Goal: Task Accomplishment & Management: Use online tool/utility

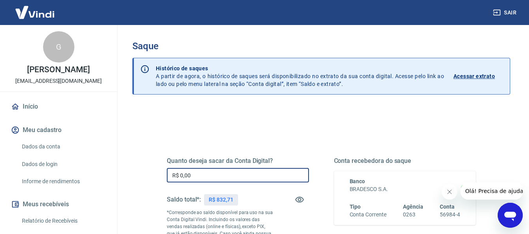
click at [207, 173] on input "R$ 0,00" at bounding box center [238, 175] width 142 height 14
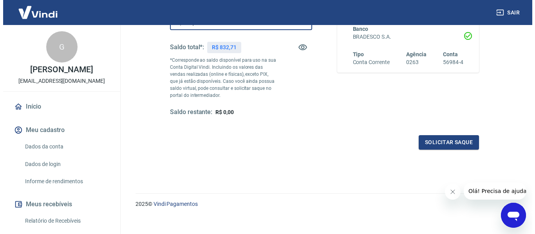
scroll to position [157, 0]
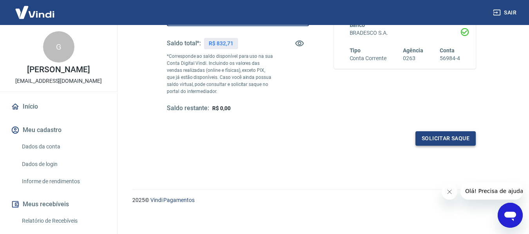
type input "R$ 832,71"
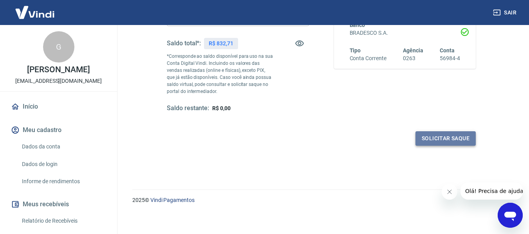
click at [431, 142] on button "Solicitar saque" at bounding box center [445, 138] width 60 height 14
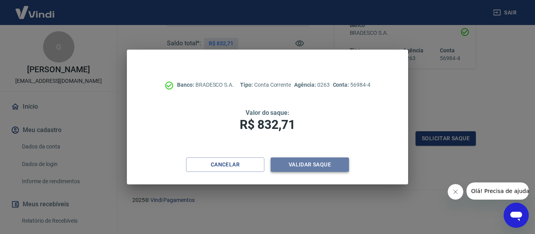
click at [331, 166] on button "Validar saque" at bounding box center [309, 165] width 78 height 14
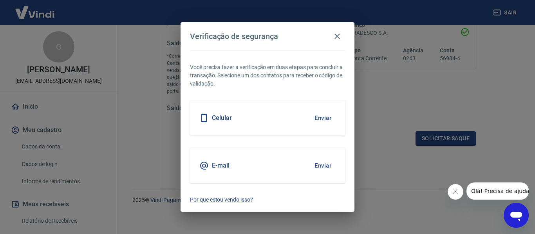
click at [319, 161] on button "Enviar" at bounding box center [322, 166] width 25 height 16
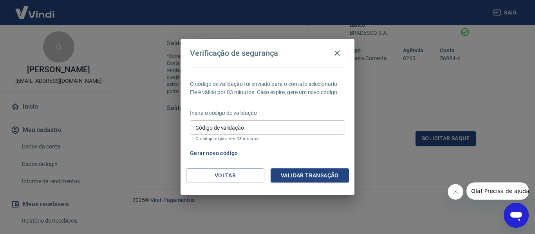
click at [281, 123] on input "Código de validação" at bounding box center [267, 128] width 155 height 14
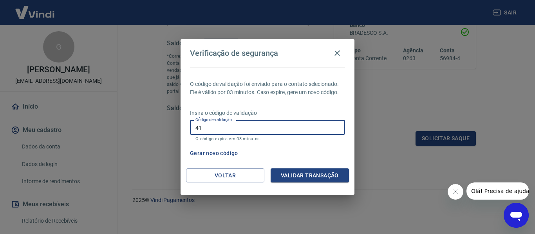
type input "4"
type input "814109"
click at [315, 171] on button "Validar transação" at bounding box center [309, 176] width 78 height 14
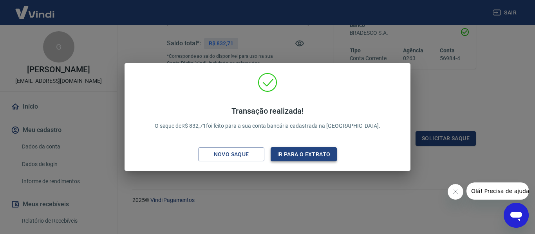
click at [313, 150] on button "Ir para o extrato" at bounding box center [303, 155] width 66 height 14
